Goal: Information Seeking & Learning: Learn about a topic

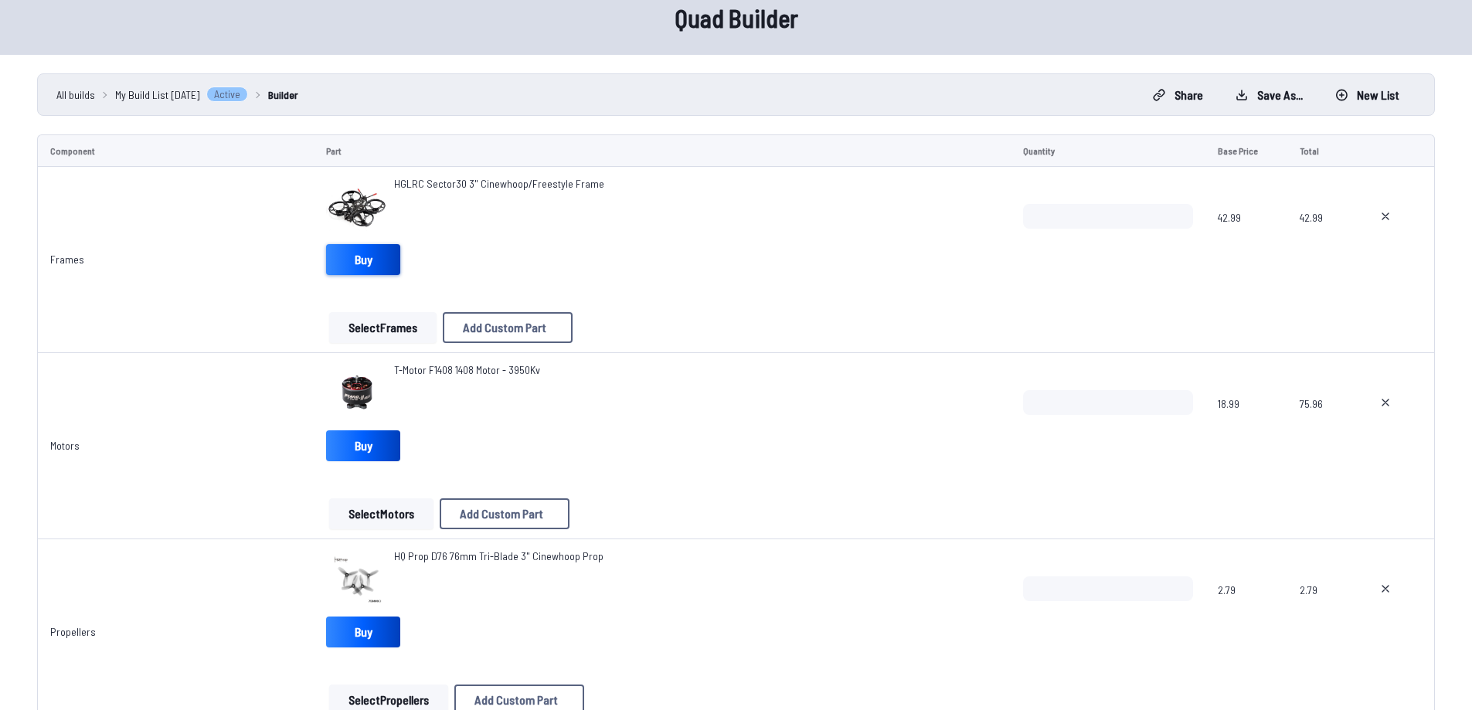
scroll to position [68, 0]
click at [452, 189] on span "HGLRC Sector30 3" Cinewhoop/Freestyle Frame" at bounding box center [499, 184] width 210 height 13
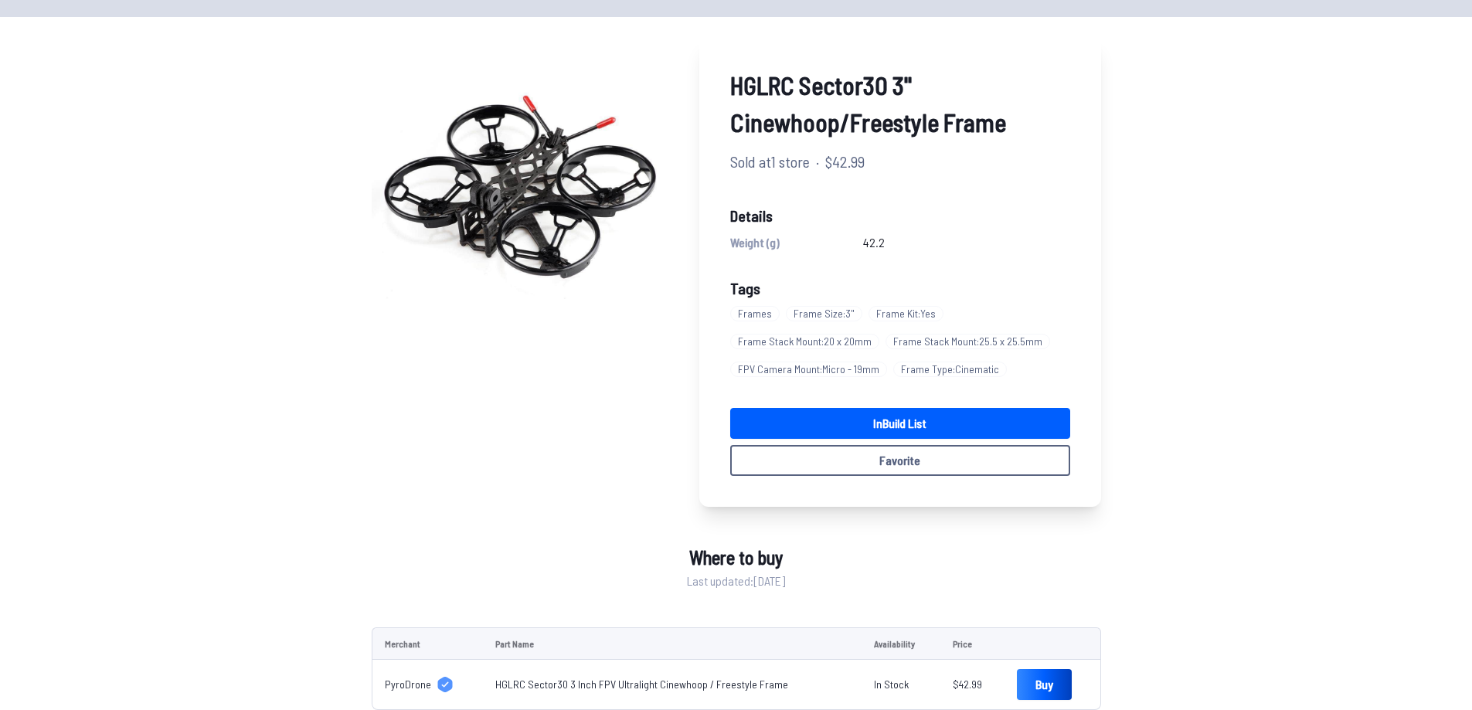
scroll to position [77, 0]
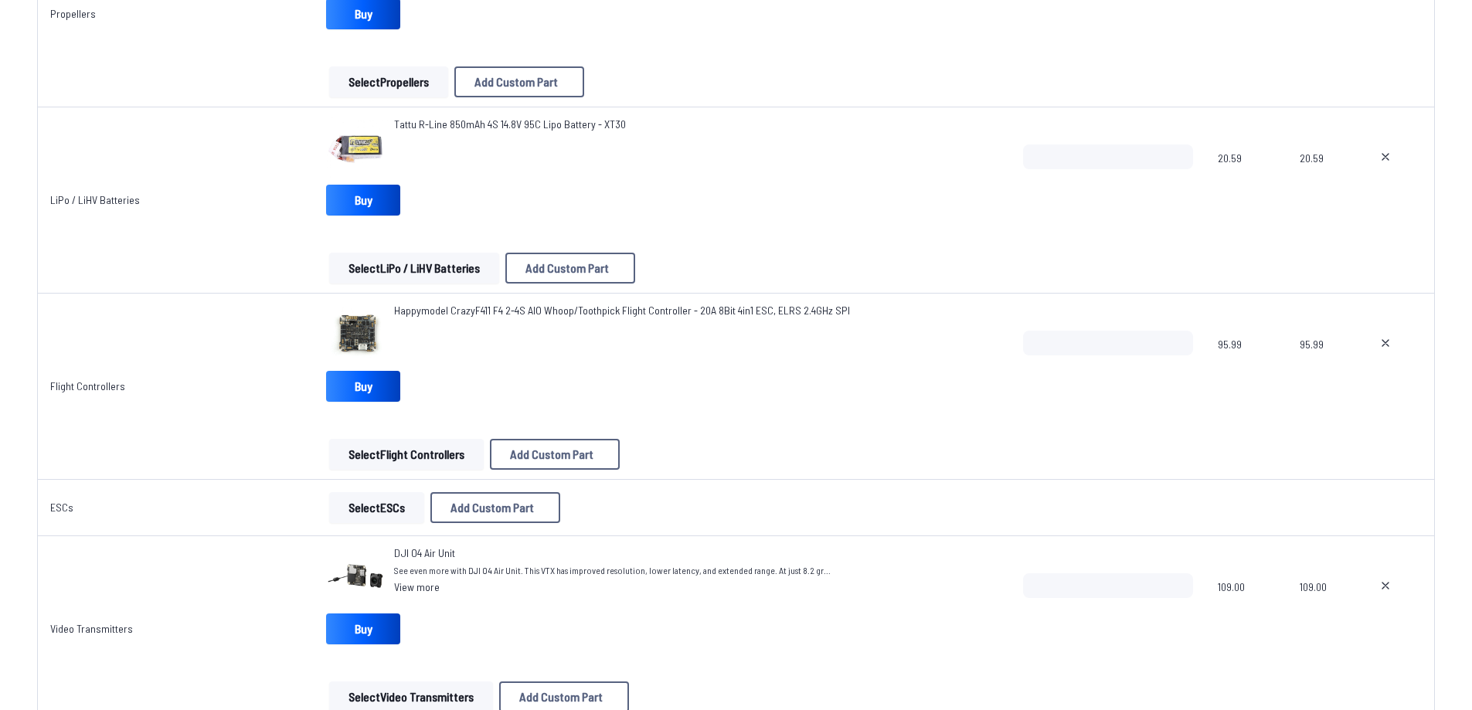
scroll to position [686, 0]
click at [413, 126] on span "Tattu R-Line 850mAh 4S 14.8V 95C Lipo Battery - XT30" at bounding box center [510, 124] width 232 height 13
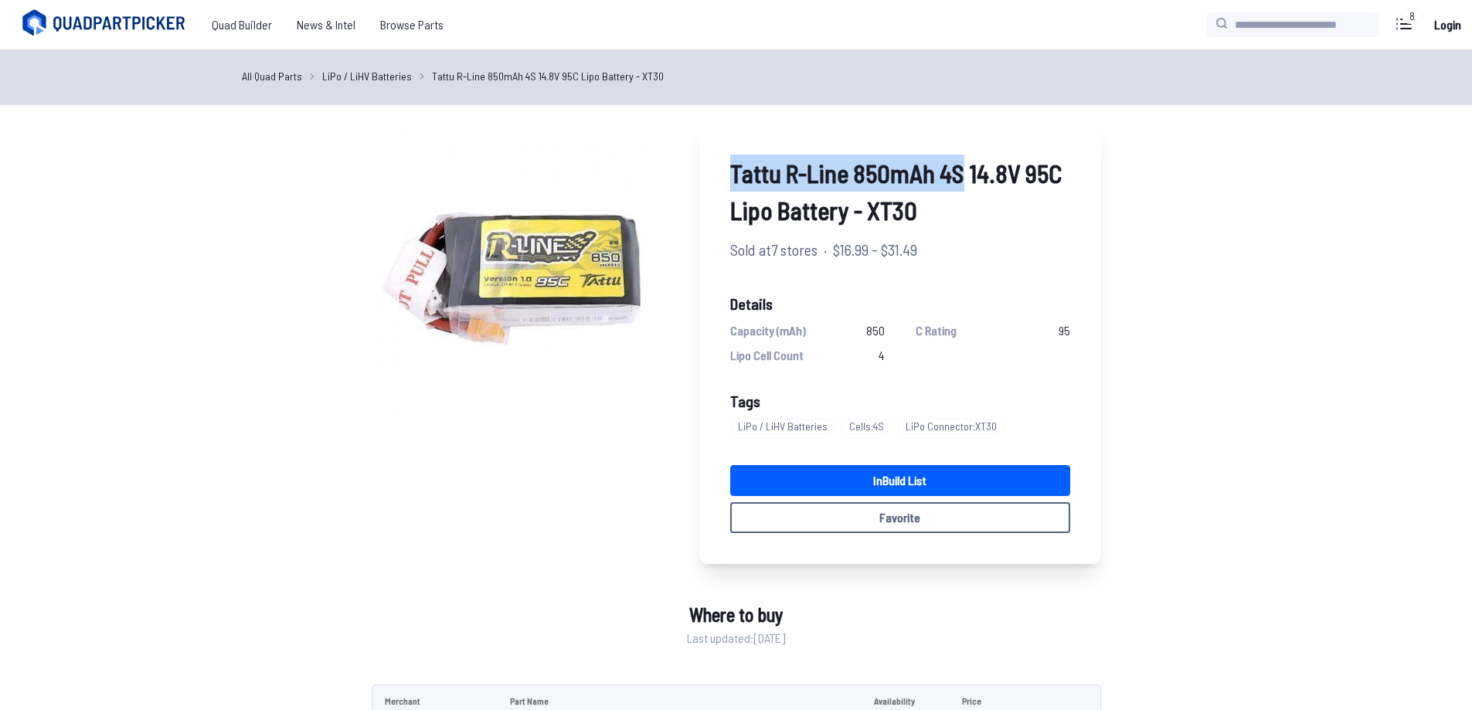
drag, startPoint x: 728, startPoint y: 171, endPoint x: 961, endPoint y: 169, distance: 232.5
click at [961, 169] on div "Tattu R-Line 850mAh 4S 14.8V 95C Lipo Battery - XT30 Sold at 7 stores · $16.99 …" at bounding box center [900, 344] width 402 height 440
copy span "Tattu R-Line 850mAh 4S"
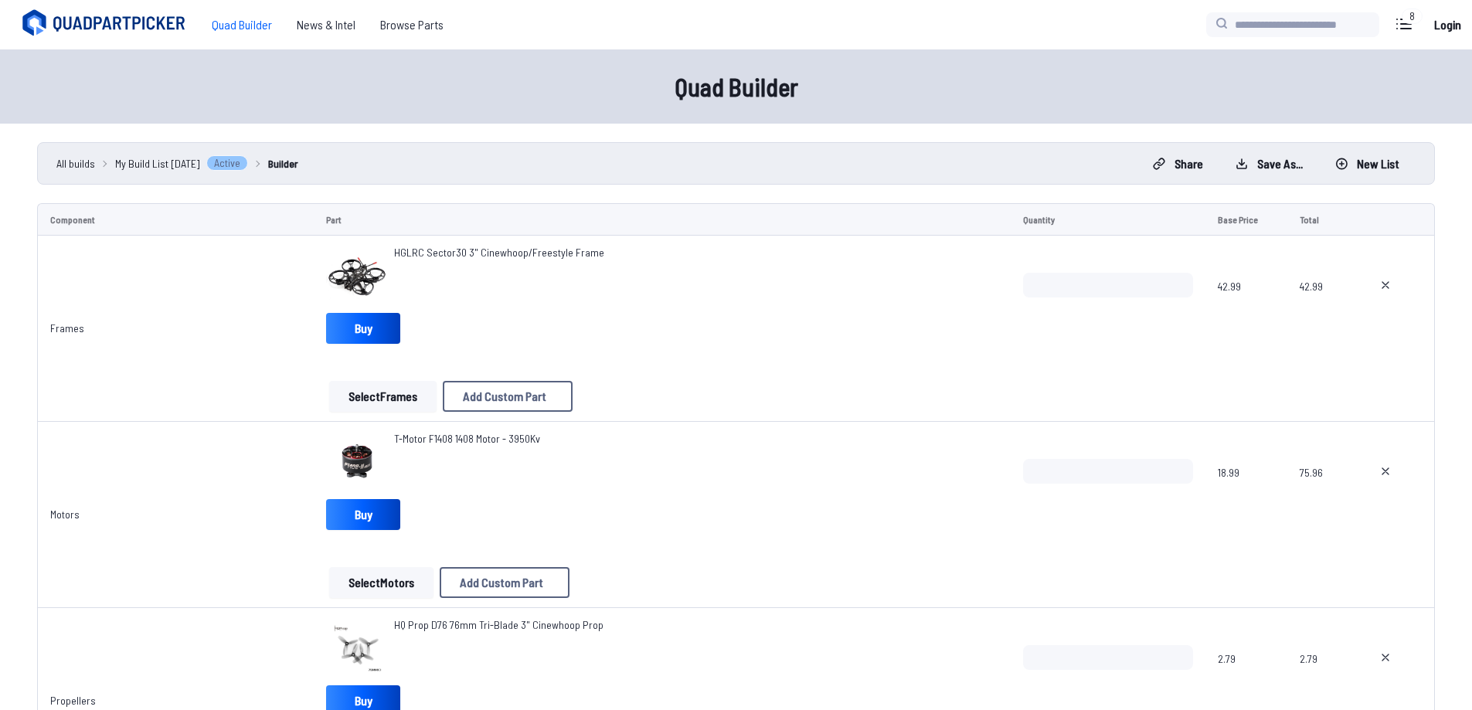
click at [433, 252] on span "HGLRC Sector30 3" Cinewhoop/Freestyle Frame" at bounding box center [499, 252] width 210 height 13
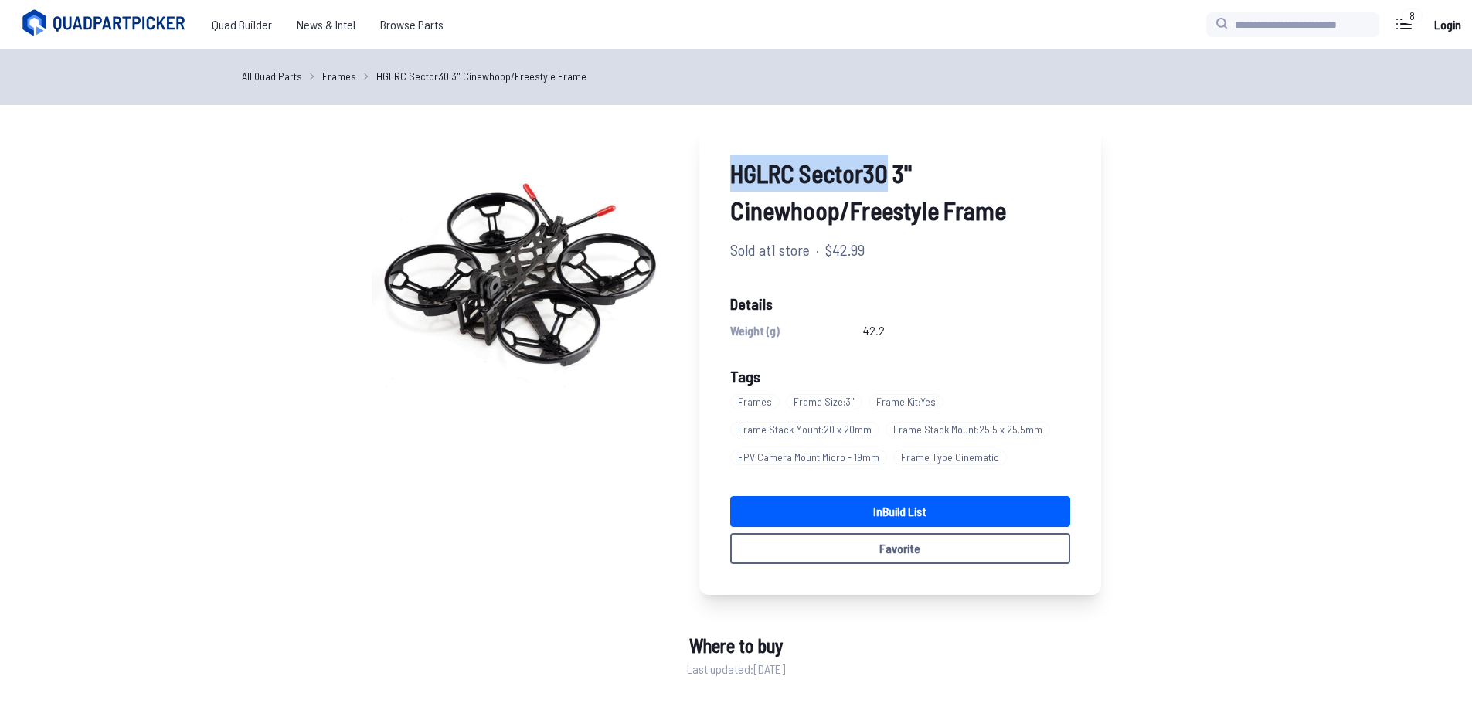
drag, startPoint x: 722, startPoint y: 173, endPoint x: 883, endPoint y: 181, distance: 161.6
click at [883, 181] on div "HGLRC Sector30 3" Cinewhoop/Freestyle Frame Sold at 1 store · $42.99 Details We…" at bounding box center [900, 359] width 402 height 471
copy span "HGLRC Sector30"
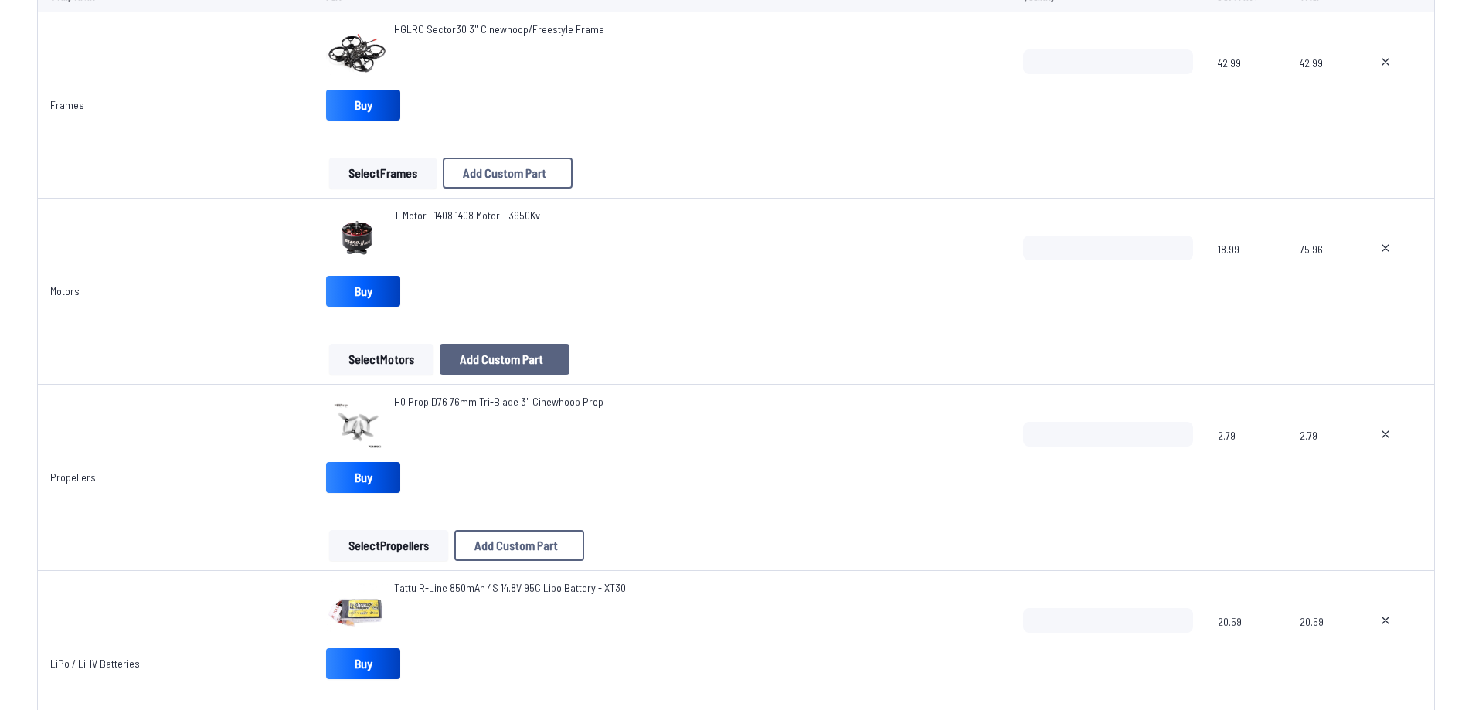
scroll to position [232, 0]
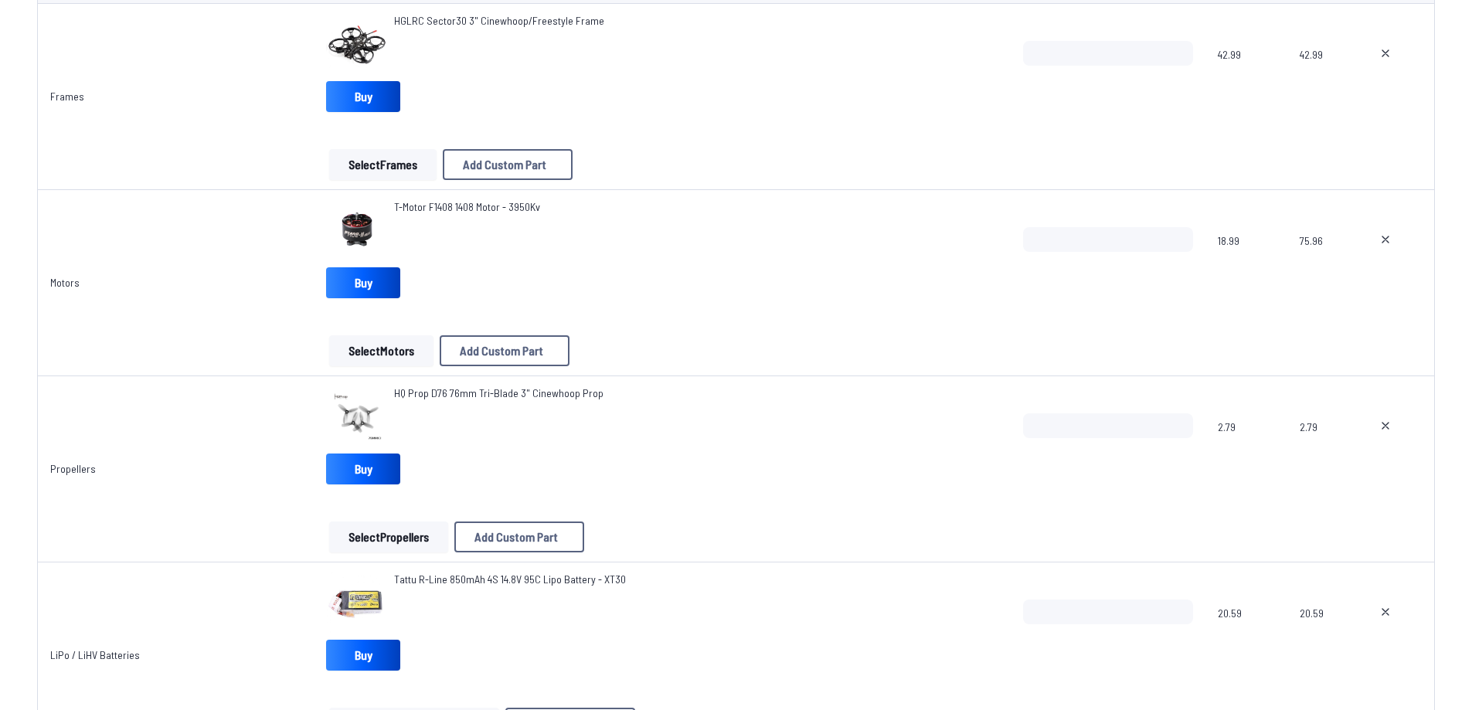
click at [691, 457] on div "HQ Prop D76 76mm Tri-Blade 3" Cinewhoop Prop Buy" at bounding box center [662, 437] width 672 height 105
drag, startPoint x: 661, startPoint y: 584, endPoint x: 385, endPoint y: 574, distance: 276.0
click at [385, 574] on div "Tattu R-Line 850mAh 4S 14.8V 95C Lipo Battery - XT30" at bounding box center [662, 603] width 672 height 62
copy div "Tattu R-Line 850mAh 4S 14.8V 95C Lipo Battery - XT30"
click at [460, 396] on span "HQ Prop D76 76mm Tri-Blade 3" Cinewhoop Prop" at bounding box center [498, 392] width 209 height 13
